Goal: Task Accomplishment & Management: Manage account settings

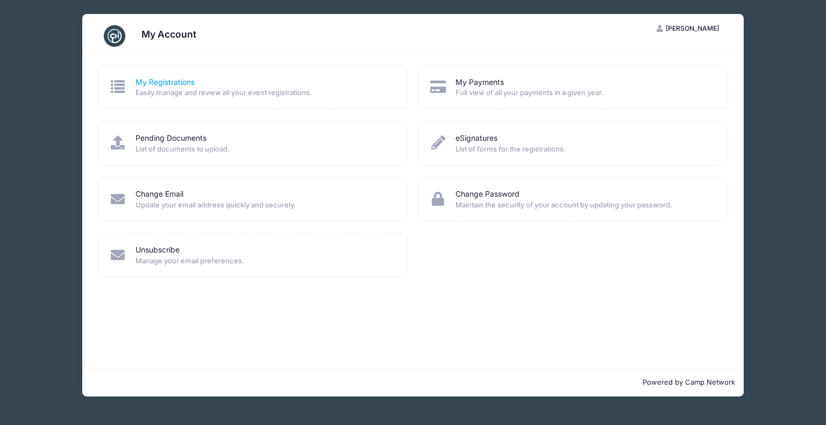
click at [181, 83] on link "My Registrations" at bounding box center [164, 82] width 59 height 11
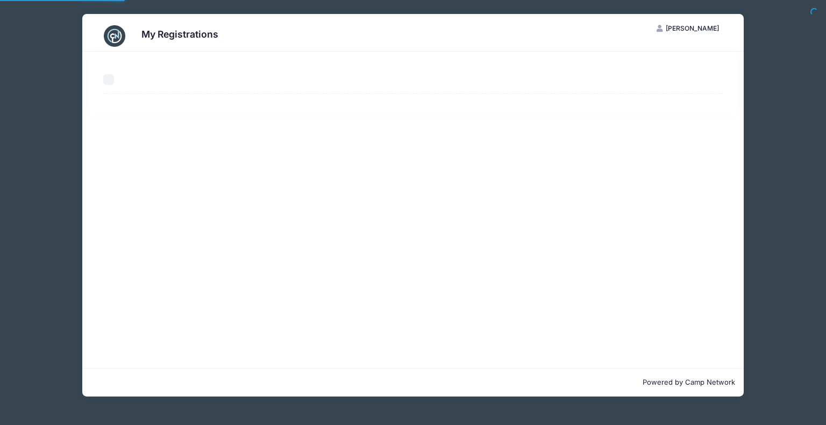
select select "50"
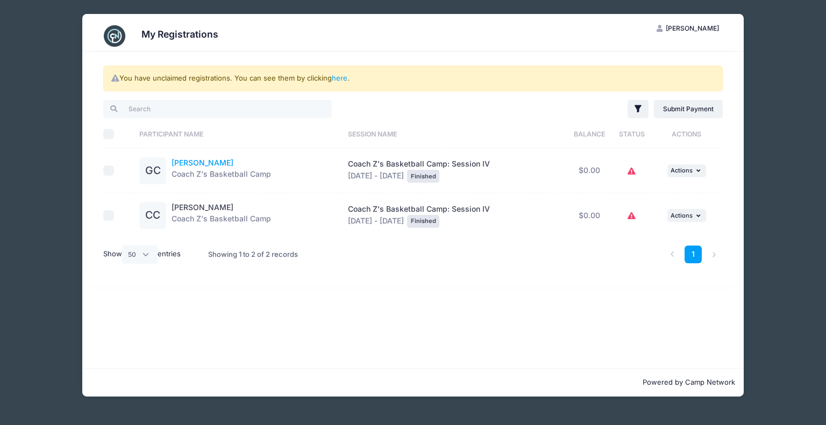
click at [189, 162] on link "Grant Crum" at bounding box center [203, 162] width 62 height 9
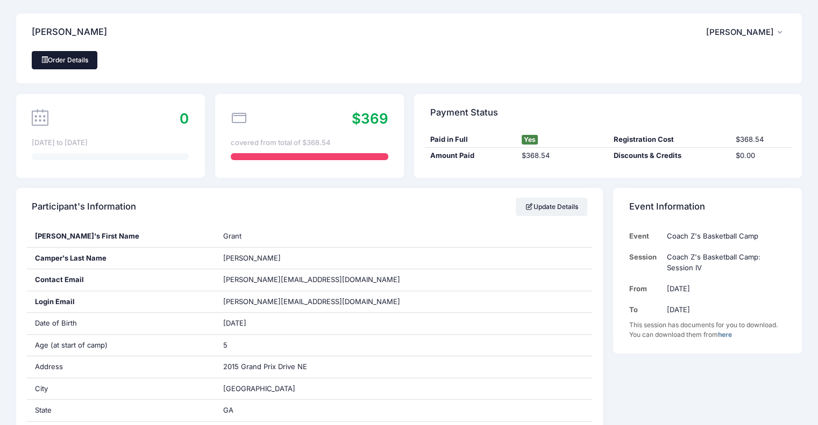
click at [77, 61] on link "Order Details" at bounding box center [65, 60] width 66 height 18
click at [740, 31] on span "[PERSON_NAME]" at bounding box center [740, 32] width 68 height 10
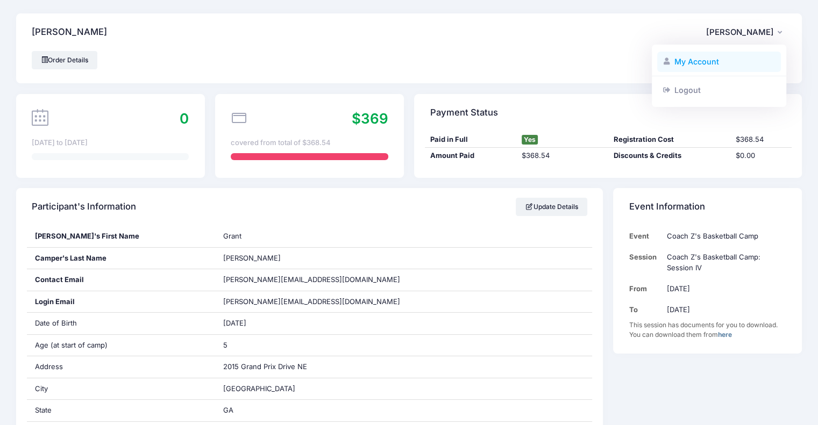
click at [690, 60] on link "My Account" at bounding box center [719, 62] width 124 height 20
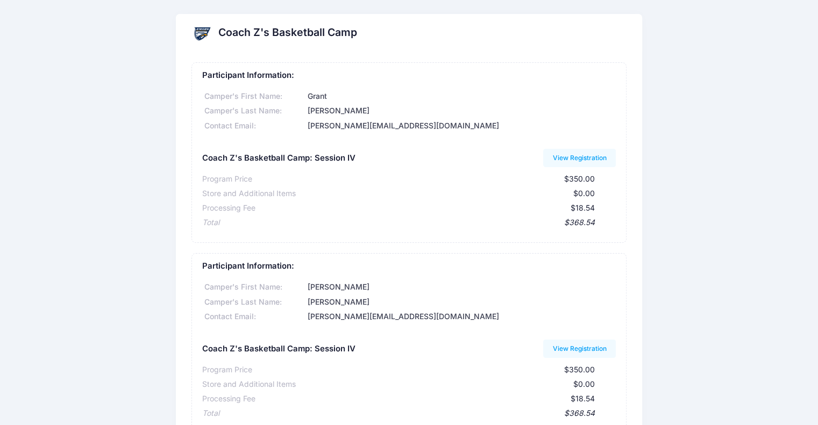
drag, startPoint x: 469, startPoint y: 51, endPoint x: 363, endPoint y: 167, distance: 157.2
click at [363, 167] on div "Coach Z's Basketball Camp: Session IV View Registration" at bounding box center [408, 158] width 413 height 25
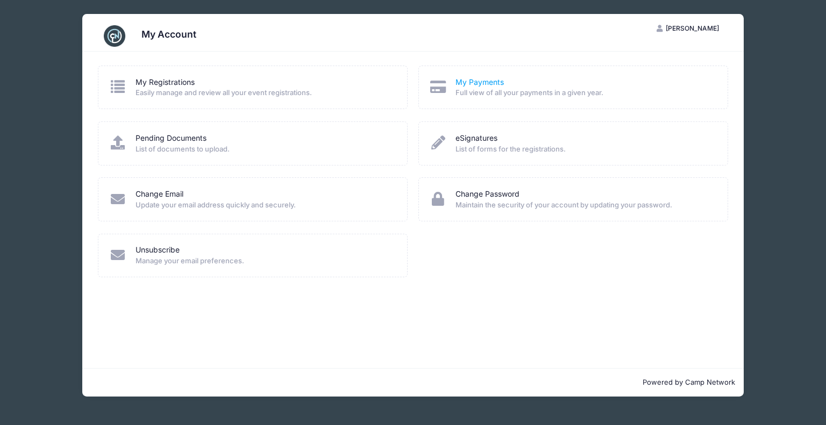
click at [481, 83] on link "My Payments" at bounding box center [479, 82] width 48 height 11
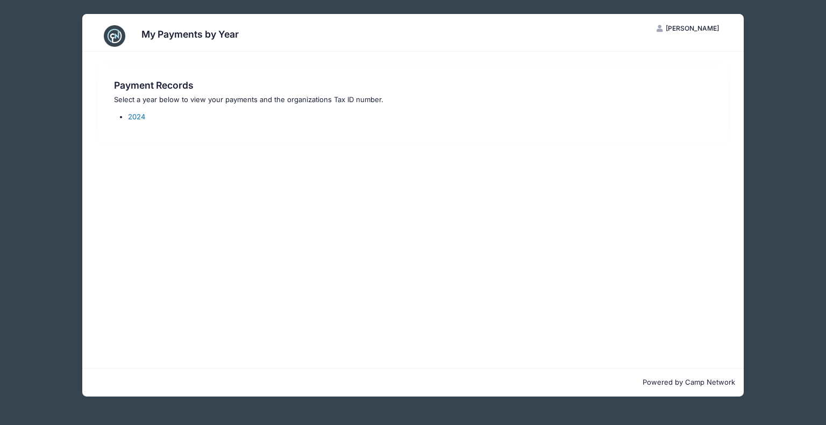
click at [136, 117] on link "2024" at bounding box center [136, 116] width 17 height 9
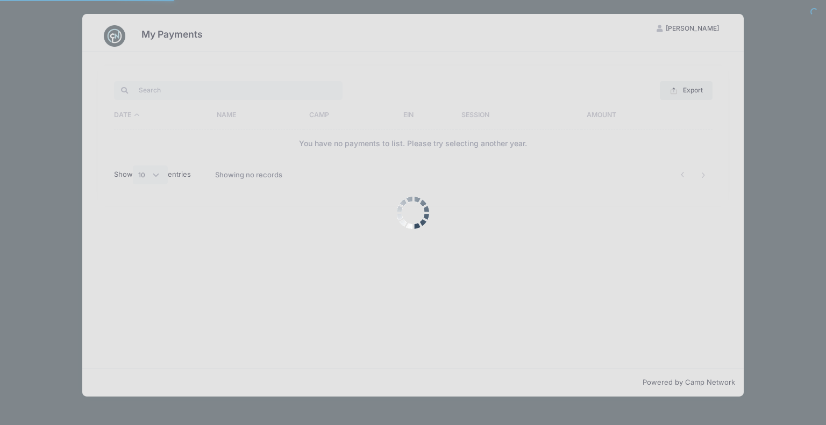
select select "10"
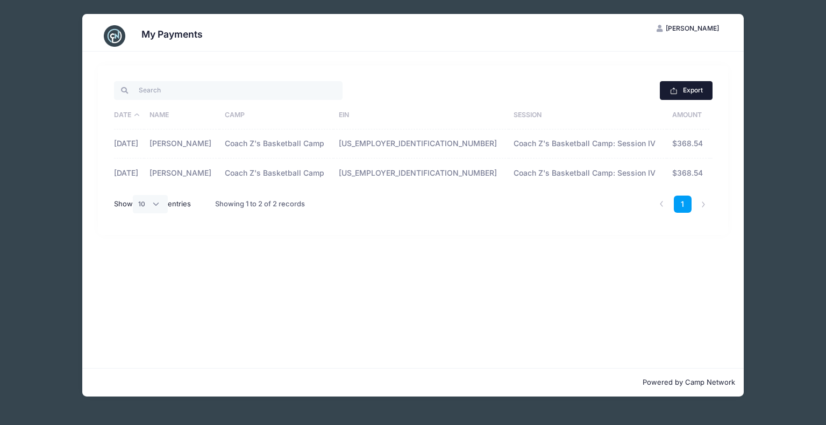
click at [674, 87] on icon "button" at bounding box center [673, 91] width 9 height 9
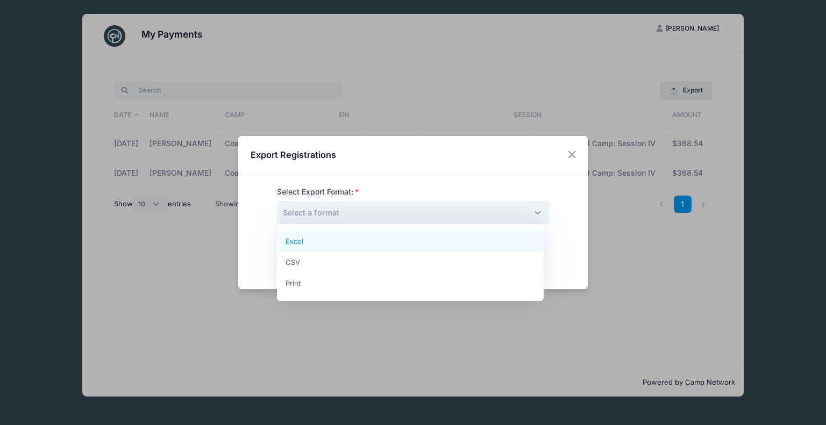
click at [539, 210] on span "Select a format" at bounding box center [413, 212] width 273 height 23
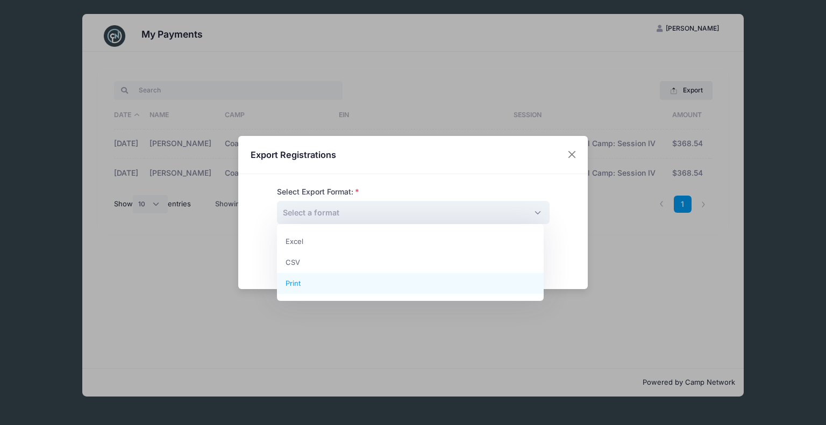
select select "print"
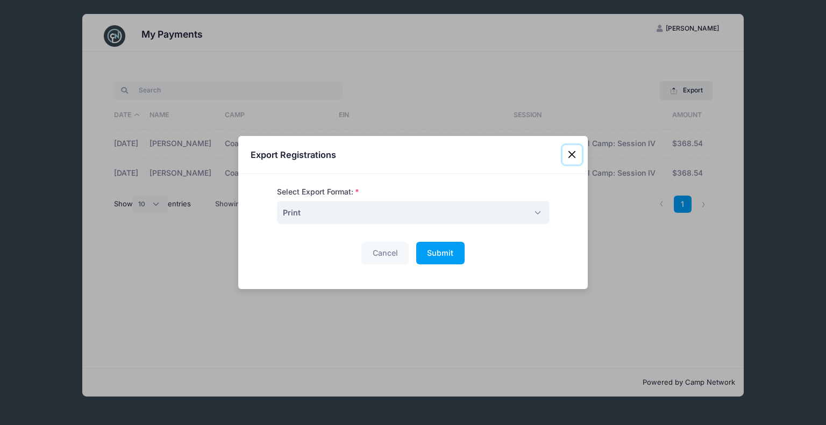
click at [566, 154] on button "Close" at bounding box center [571, 154] width 19 height 19
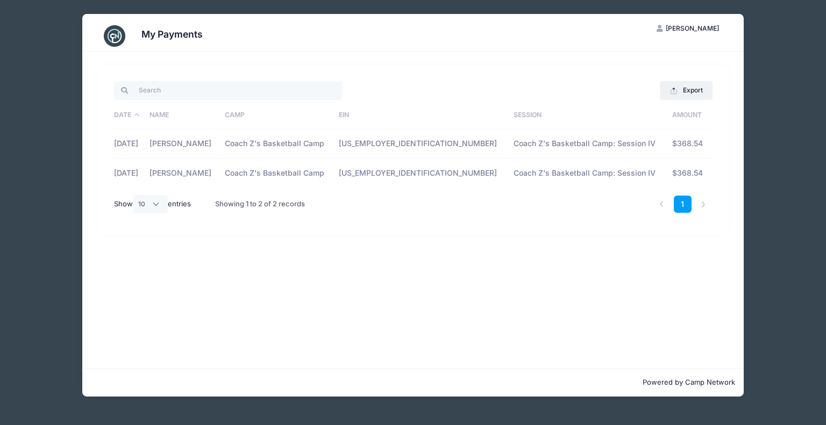
click at [665, 29] on icon "button" at bounding box center [660, 29] width 9 height 0
click at [634, 59] on link "My Account" at bounding box center [661, 55] width 124 height 20
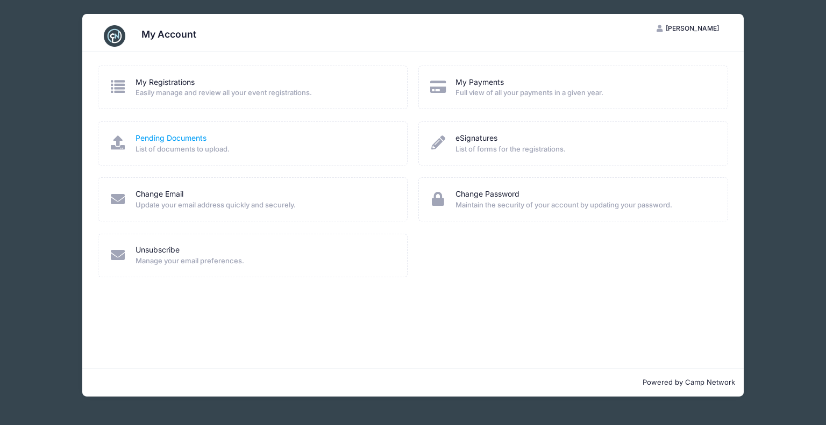
click at [174, 137] on link "Pending Documents" at bounding box center [170, 138] width 71 height 11
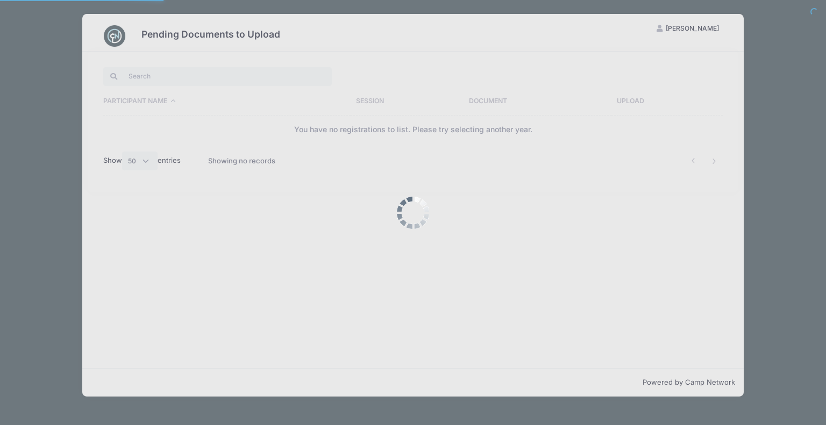
select select "50"
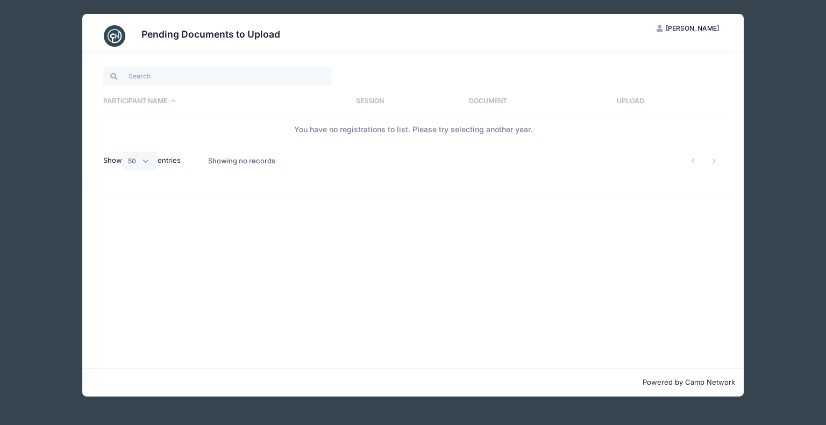
click at [687, 25] on span "[PERSON_NAME]" at bounding box center [692, 28] width 53 height 8
click at [634, 53] on link "My Account" at bounding box center [661, 55] width 124 height 20
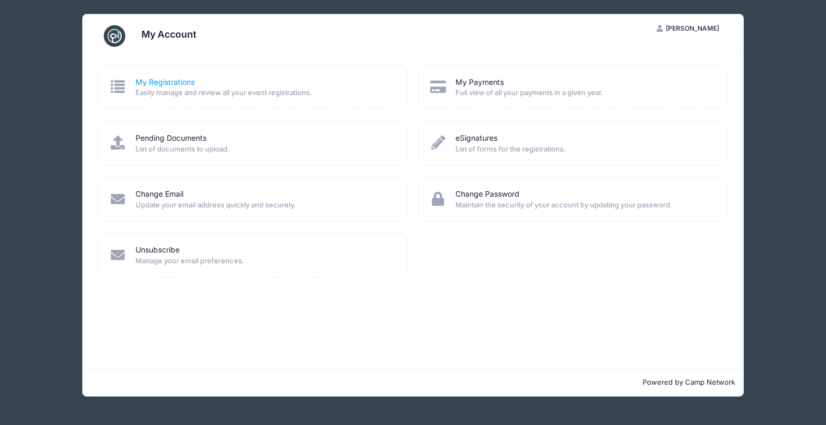
click at [187, 85] on link "My Registrations" at bounding box center [164, 82] width 59 height 11
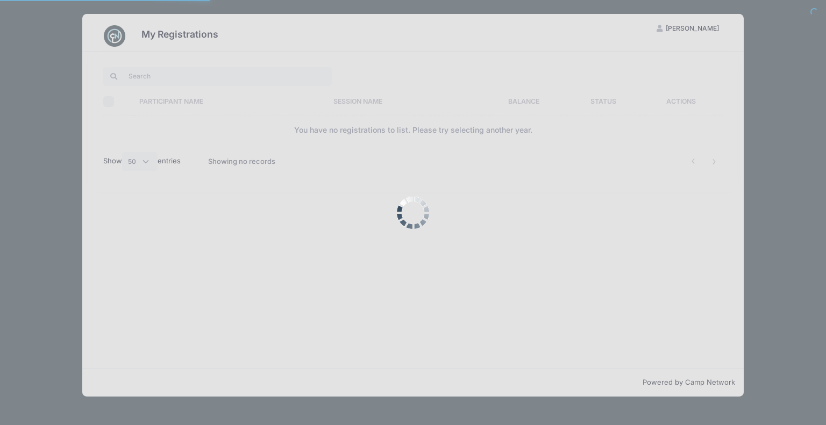
select select "50"
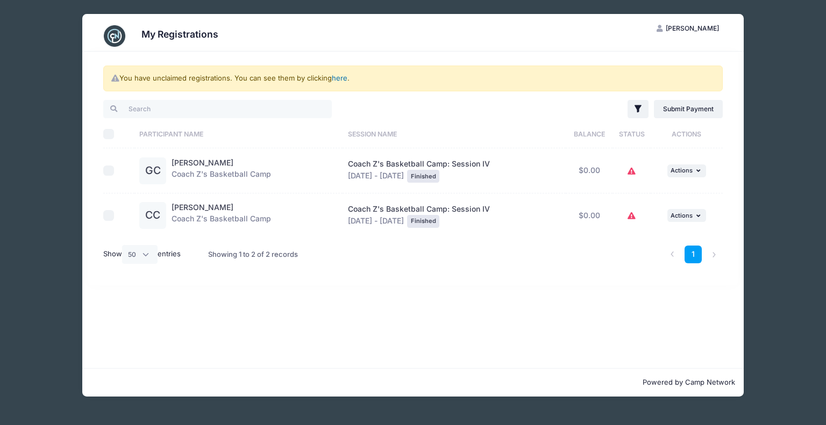
click at [340, 78] on link "here" at bounding box center [340, 78] width 16 height 9
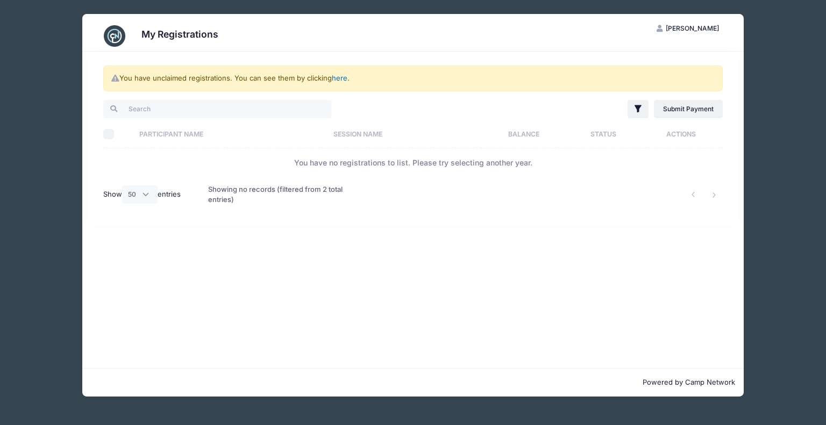
click at [342, 77] on link "here" at bounding box center [340, 78] width 16 height 9
click at [344, 80] on link "here" at bounding box center [340, 78] width 16 height 9
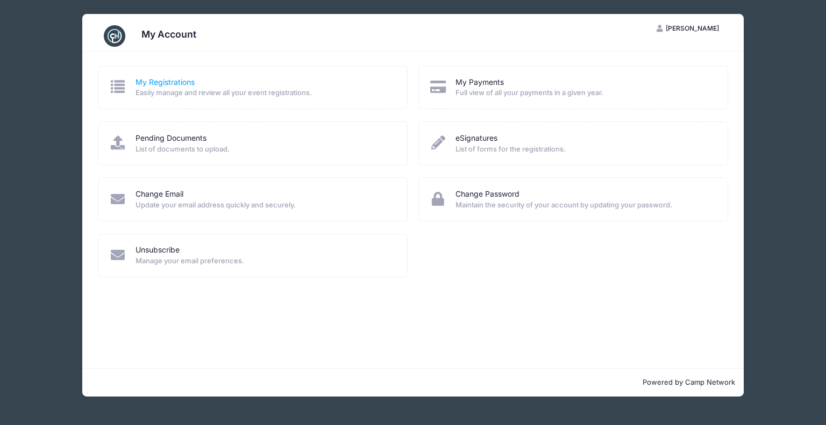
click at [176, 84] on link "My Registrations" at bounding box center [164, 82] width 59 height 11
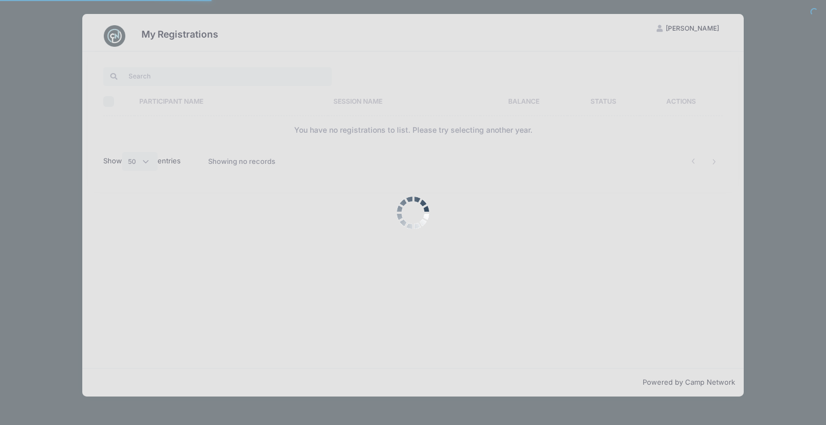
select select "50"
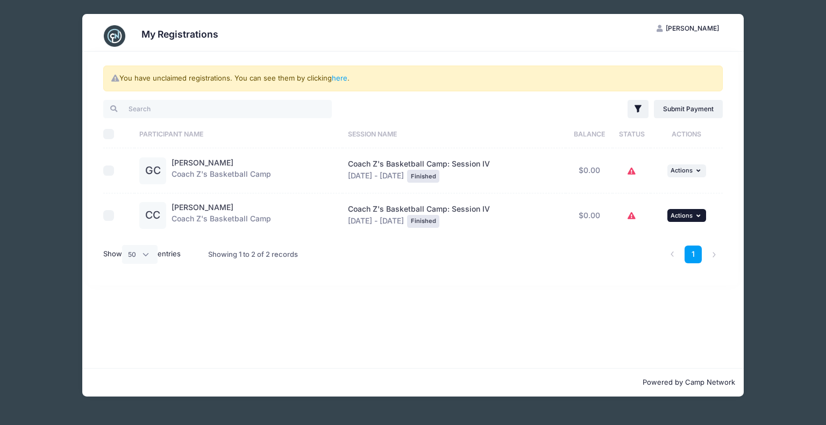
click at [684, 215] on span "Actions" at bounding box center [681, 216] width 22 height 8
click at [660, 256] on link "View Attachments" at bounding box center [651, 259] width 97 height 20
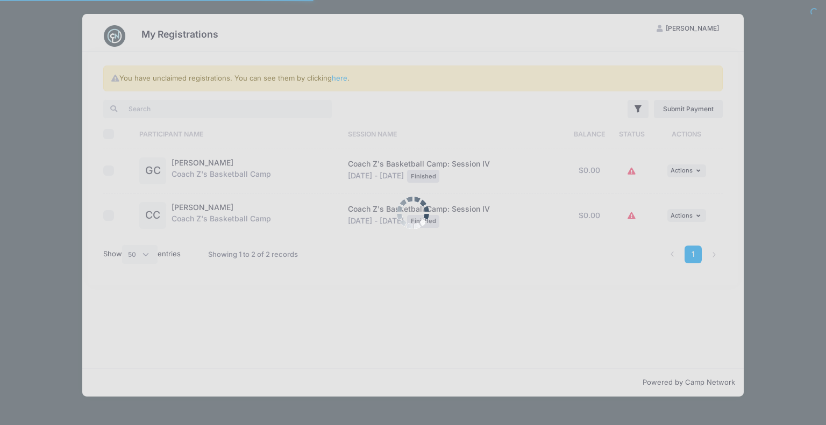
select select "50"
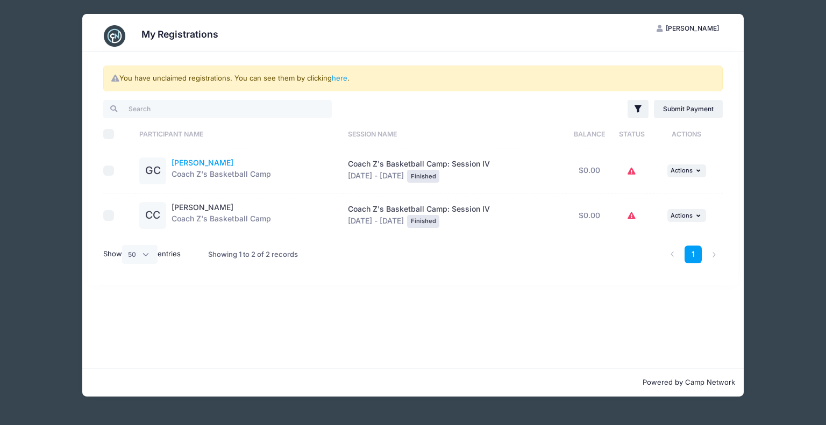
click at [201, 159] on link "[PERSON_NAME]" at bounding box center [203, 162] width 62 height 9
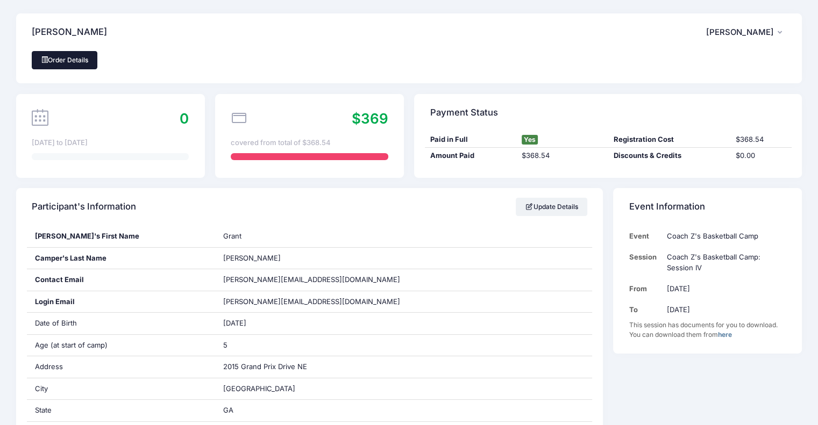
click at [74, 58] on link "Order Details" at bounding box center [65, 60] width 66 height 18
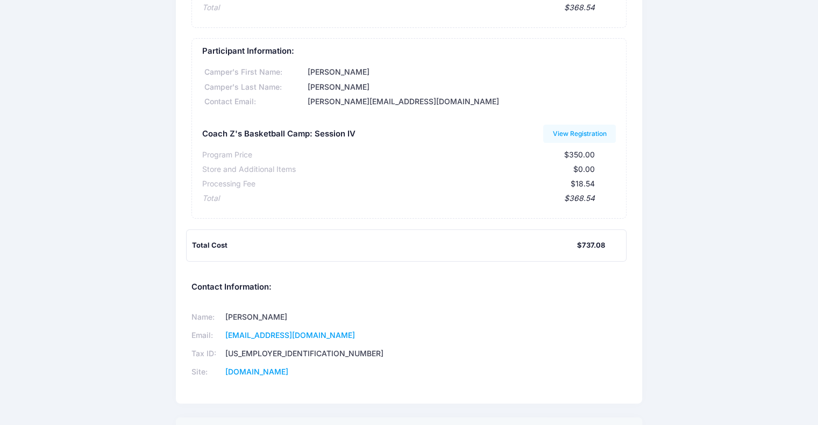
scroll to position [351, 0]
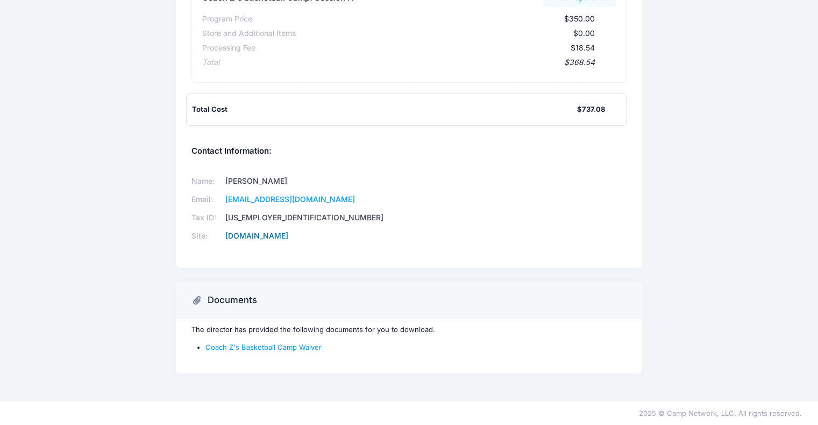
click at [288, 232] on link "www.coachzbasketballcamp.com" at bounding box center [256, 235] width 63 height 9
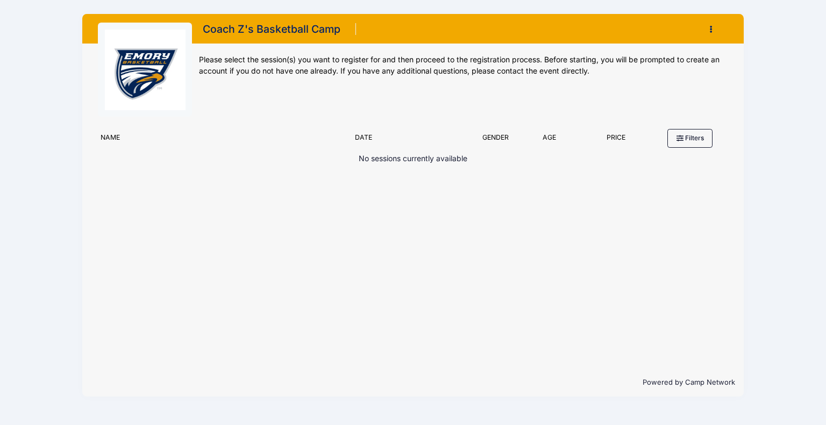
click at [706, 29] on button "button" at bounding box center [713, 29] width 29 height 19
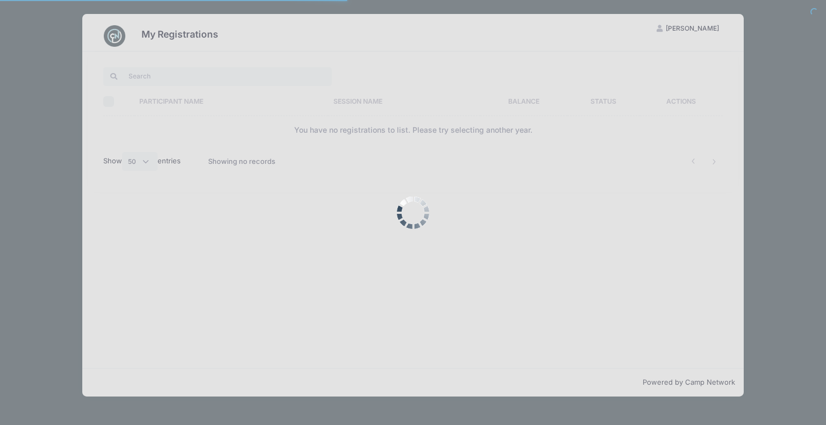
select select "50"
